Goal: Transaction & Acquisition: Purchase product/service

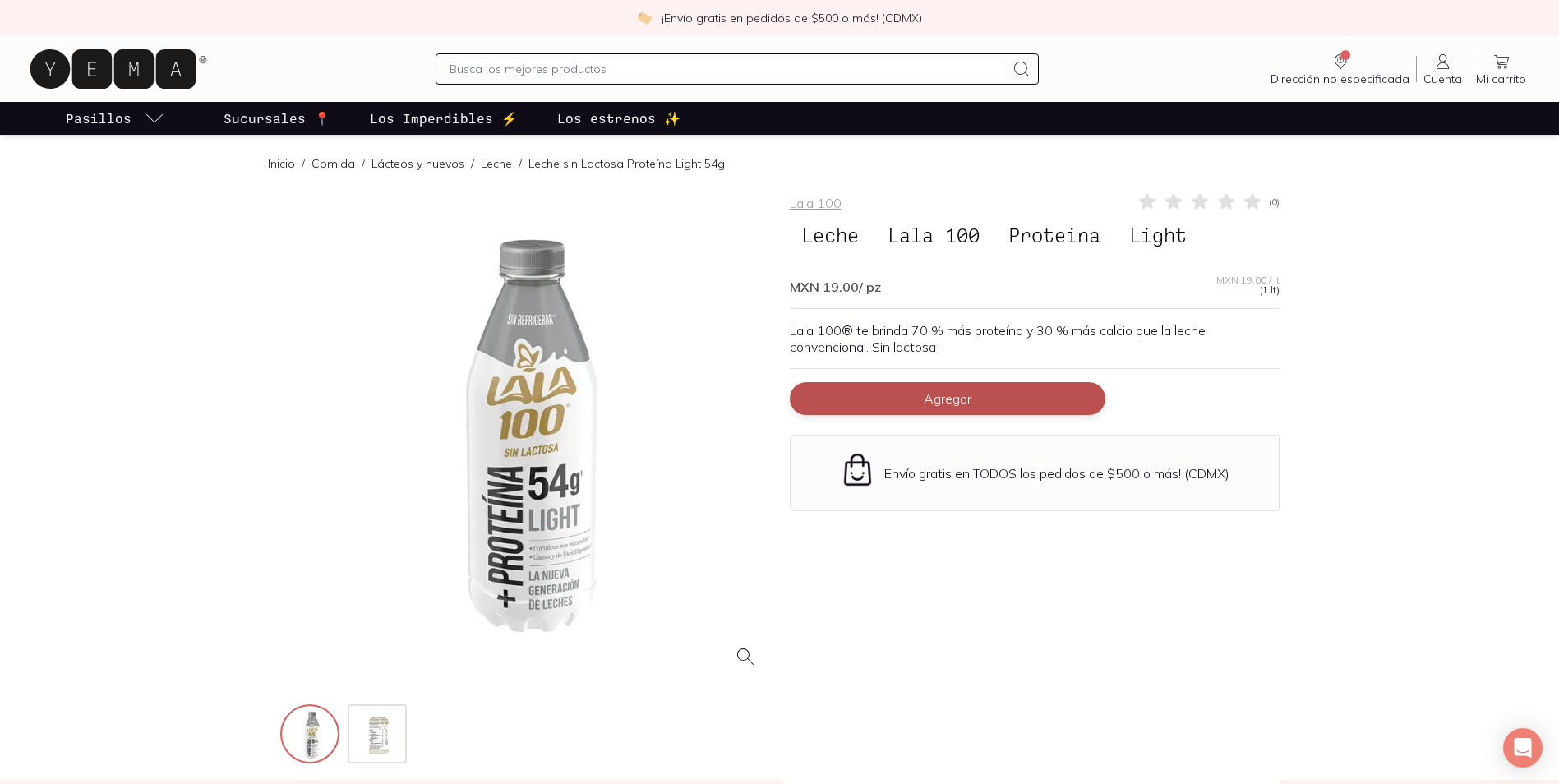
click at [979, 397] on button "Agregar" at bounding box center [947, 398] width 315 height 33
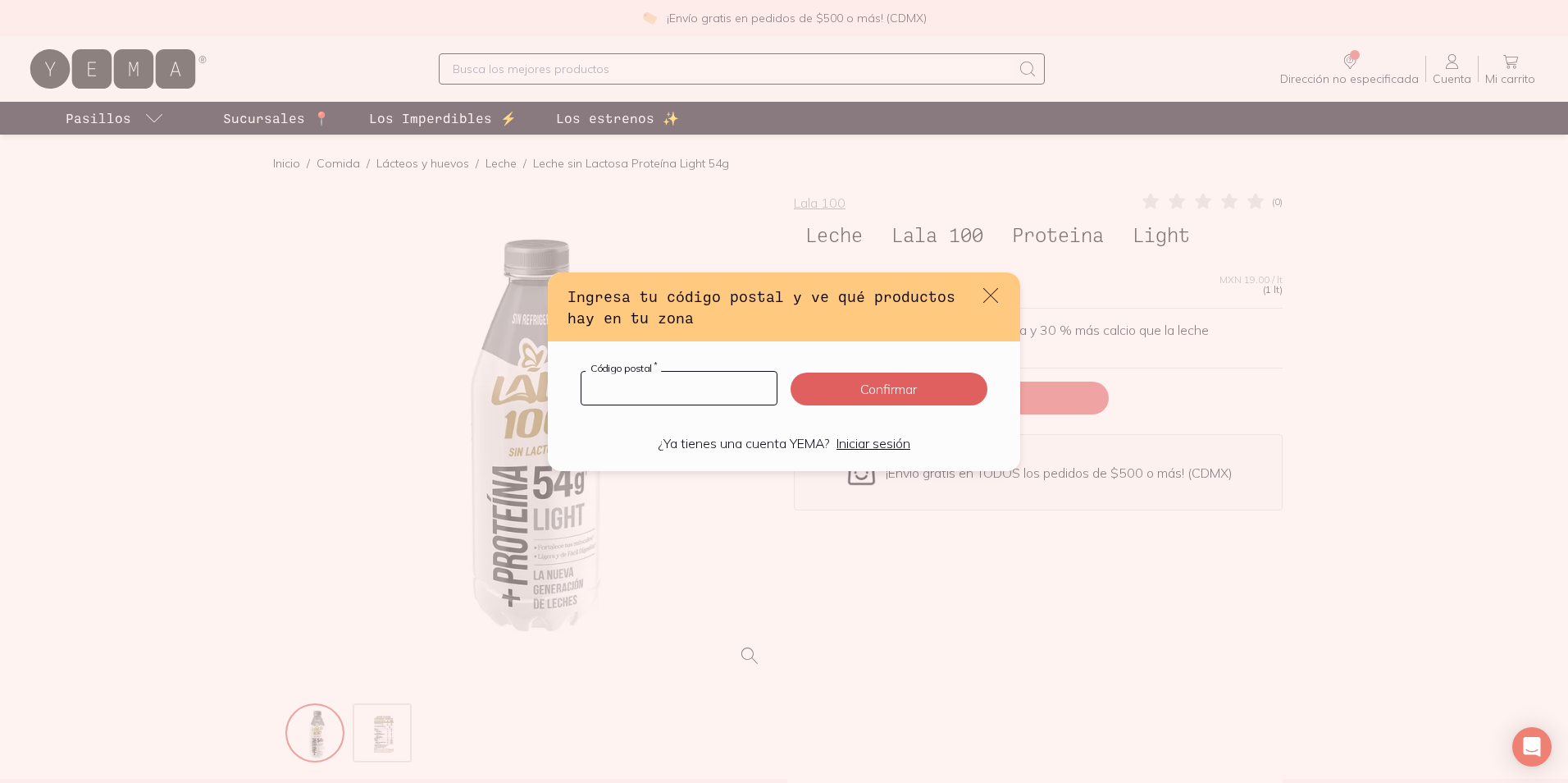
click at [684, 385] on input "default" at bounding box center [679, 387] width 195 height 33
type input "78399"
click button "Confirmar" at bounding box center [889, 388] width 197 height 33
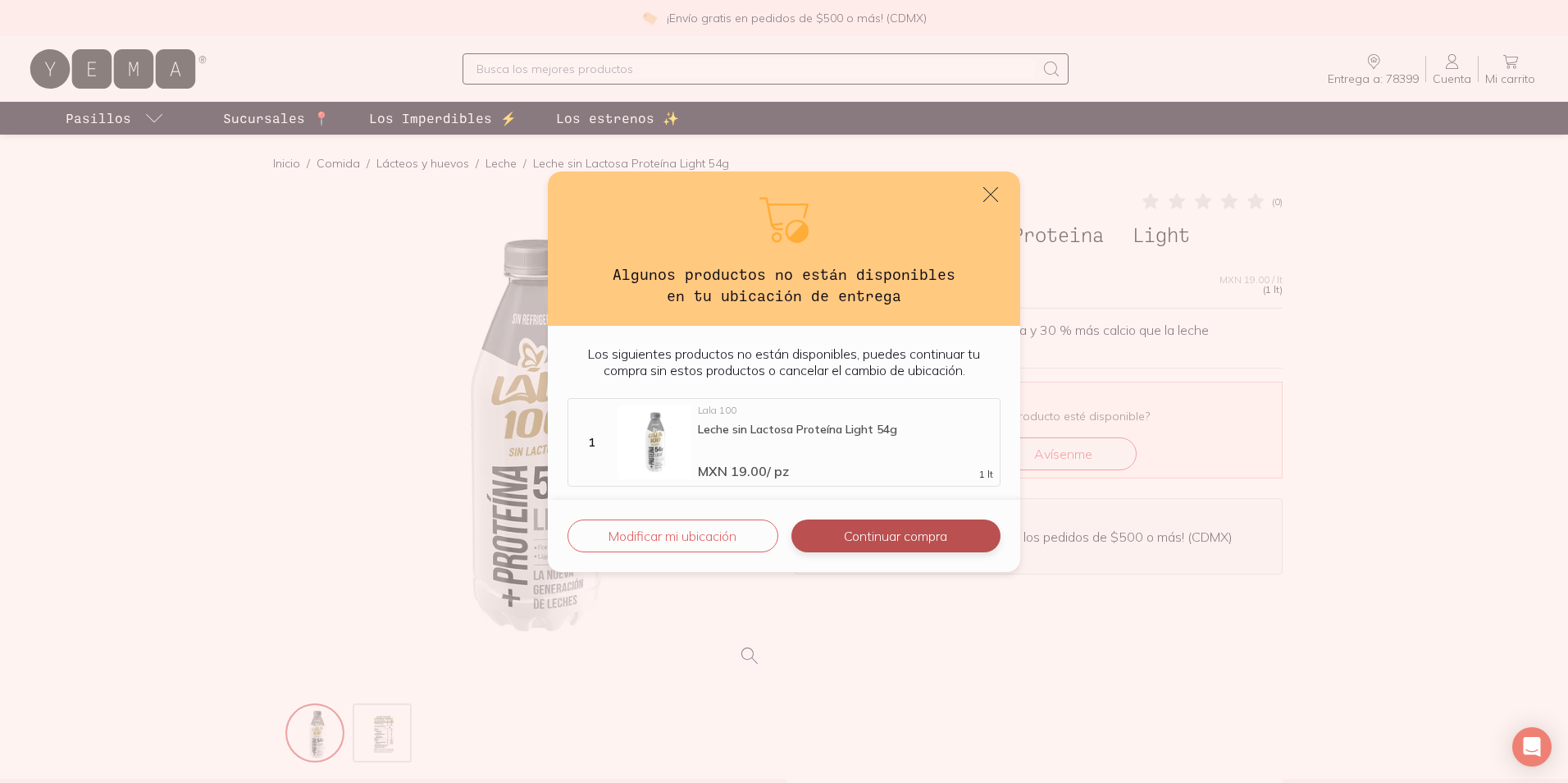
click at [854, 549] on button "Continuar compra" at bounding box center [896, 535] width 209 height 33
